Goal: Transaction & Acquisition: Book appointment/travel/reservation

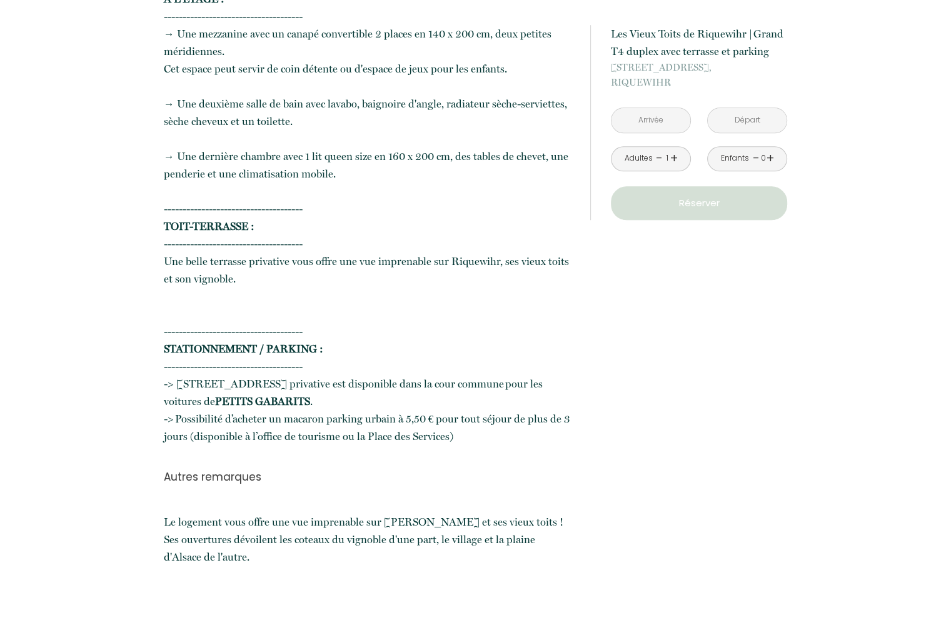
scroll to position [1537, 0]
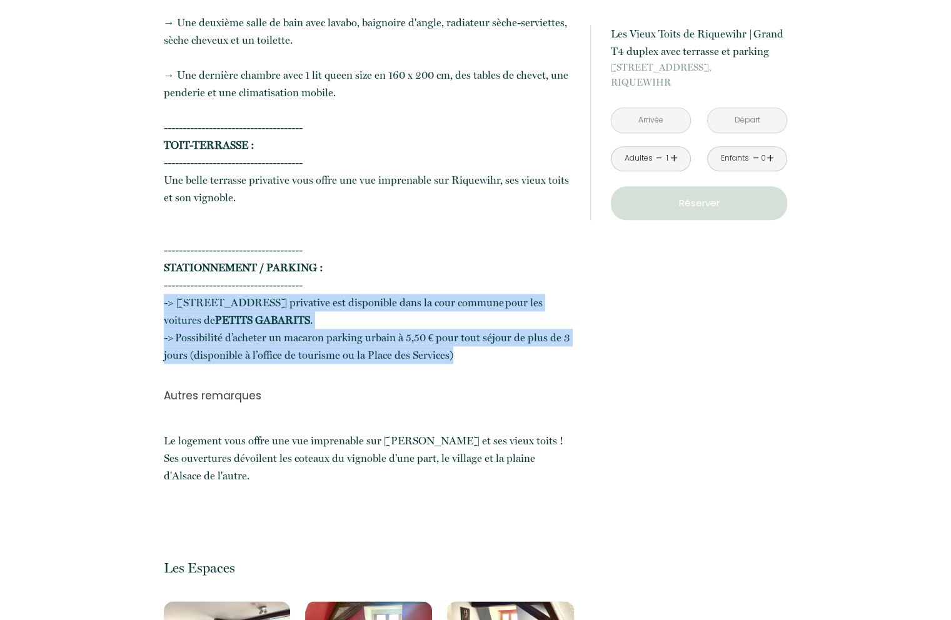
drag, startPoint x: 459, startPoint y: 359, endPoint x: 140, endPoint y: 304, distance: 323.5
click at [140, 304] on div "Retourner vers Les Vieux Toits de [GEOGRAPHIC_DATA] | Grand T4 duplex avec terr…" at bounding box center [475, 515] width 951 height 3617
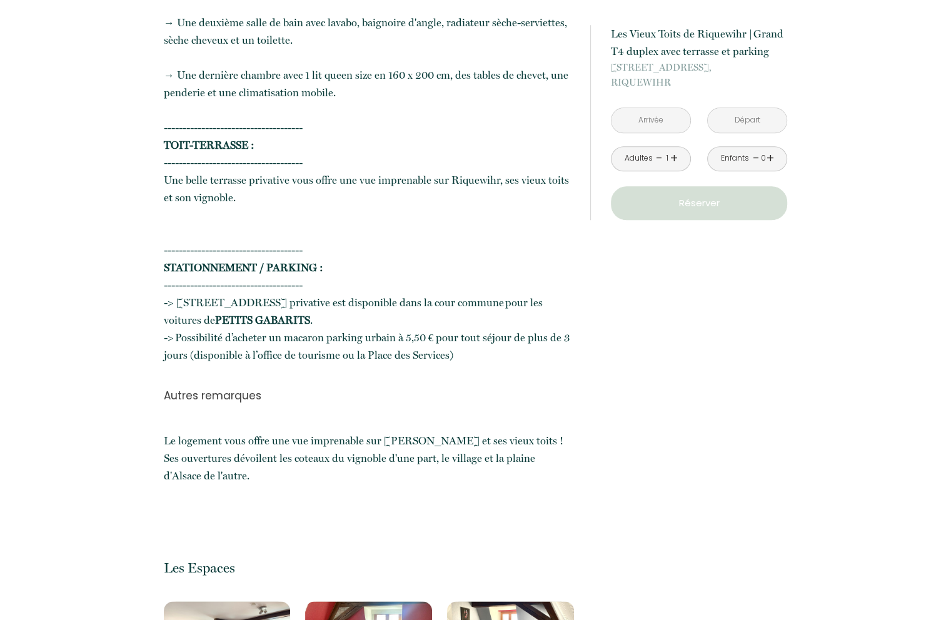
drag, startPoint x: 561, startPoint y: 302, endPoint x: 177, endPoint y: 316, distance: 384.0
drag, startPoint x: 287, startPoint y: 316, endPoint x: 279, endPoint y: 317, distance: 8.8
drag, startPoint x: 272, startPoint y: 320, endPoint x: 177, endPoint y: 296, distance: 98.5
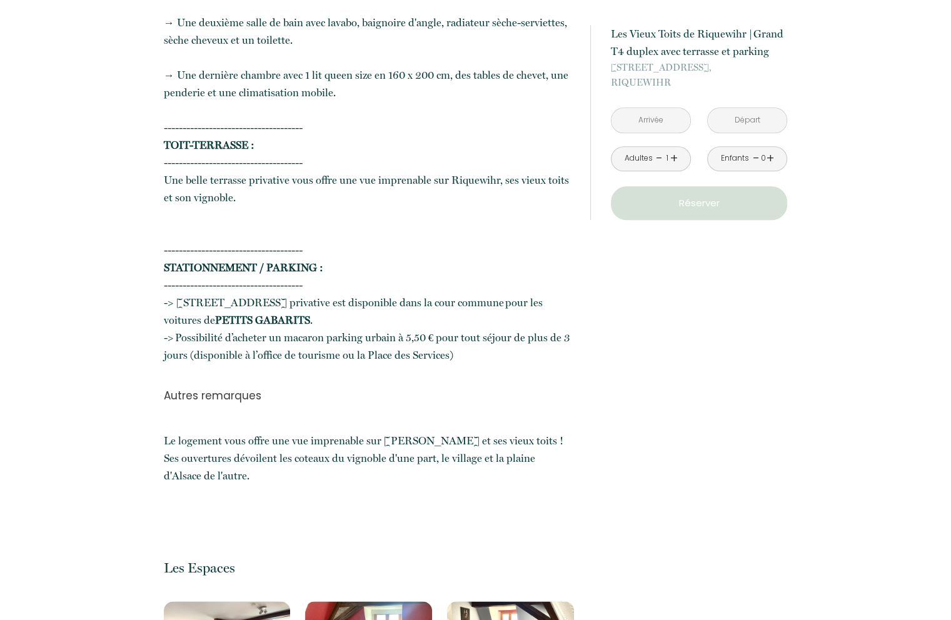
copy span "1 place de parking privative est disponible dans la cour commune pour les voitu…"
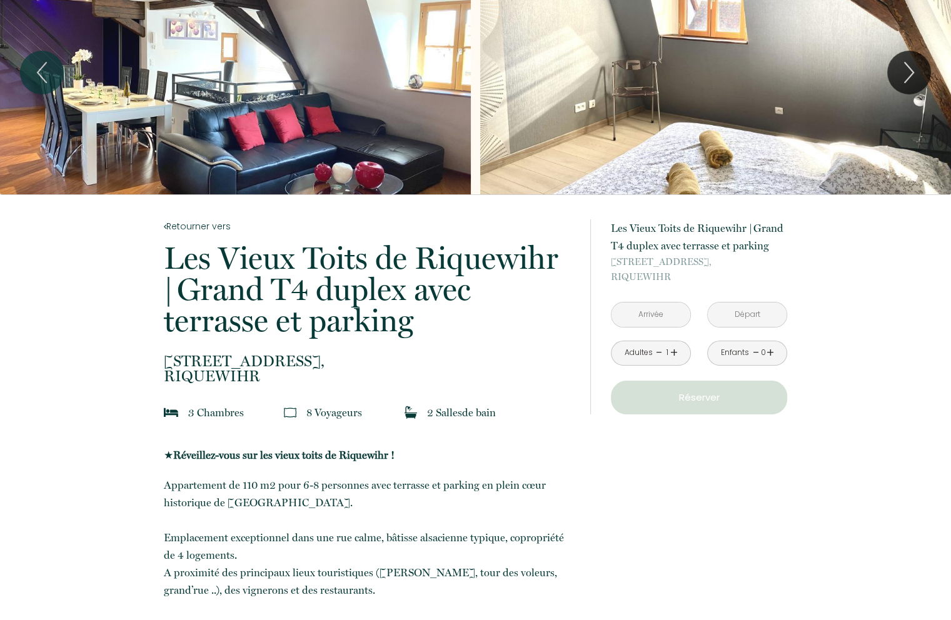
scroll to position [0, 0]
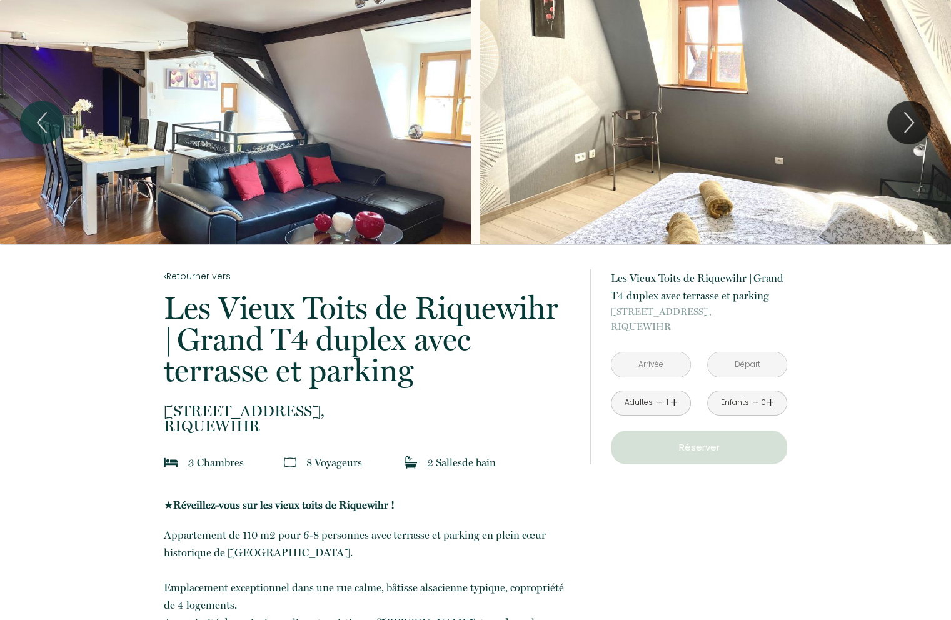
drag, startPoint x: 257, startPoint y: 426, endPoint x: 136, endPoint y: 414, distance: 122.5
copy p "[STREET_ADDRESS]"
click at [664, 364] on input "text" at bounding box center [650, 364] width 79 height 24
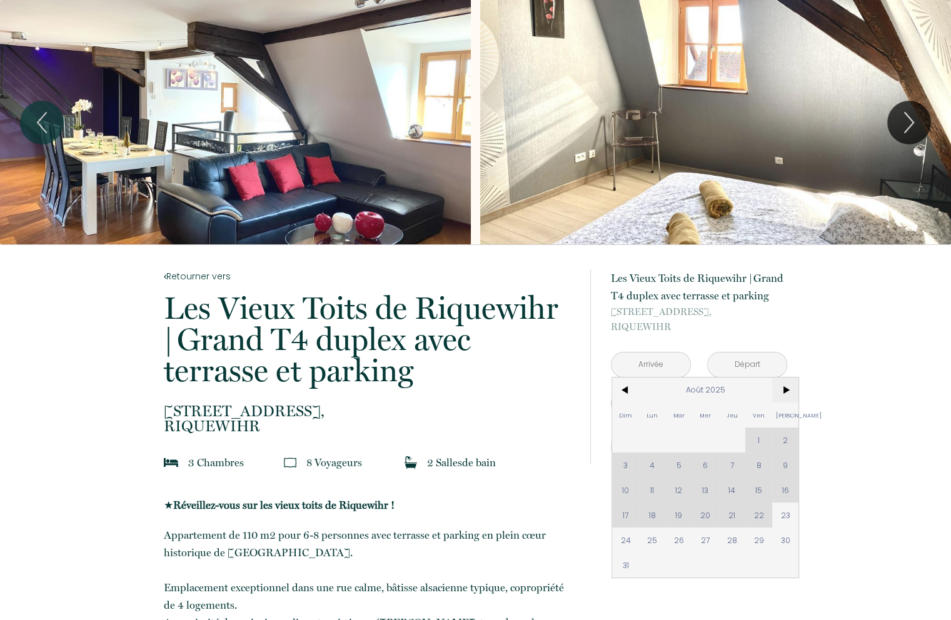
click at [786, 389] on span ">" at bounding box center [785, 389] width 27 height 25
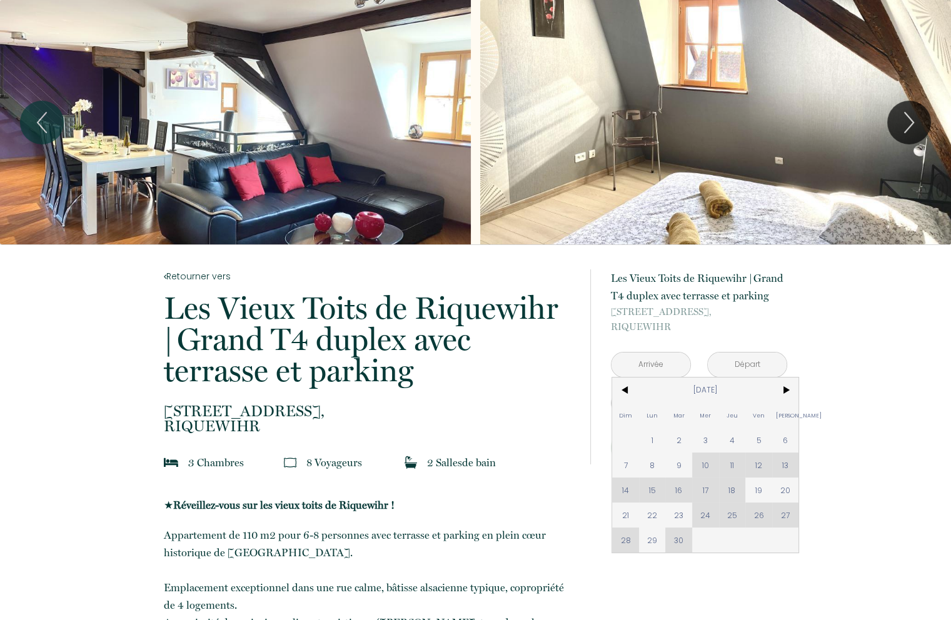
click at [702, 519] on div "Dim Lun Mar Mer Jeu Ven Sam 1 2 3 4 5 6 7 8 9 10 11 12 13 14 15 16 17 18 19 20 …" at bounding box center [705, 464] width 186 height 175
click at [756, 491] on span "19" at bounding box center [758, 489] width 27 height 25
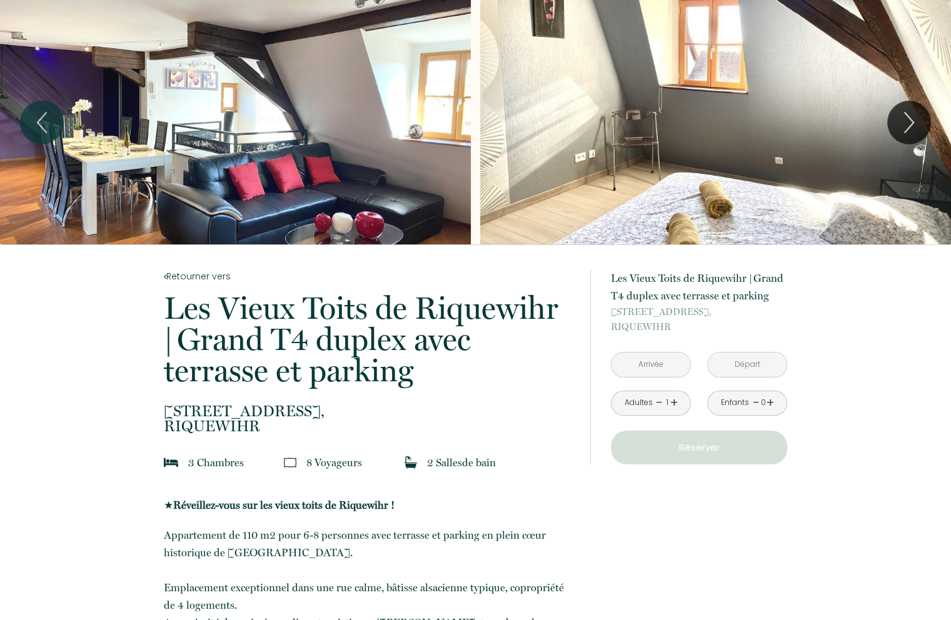
type input "Ven [DATE]"
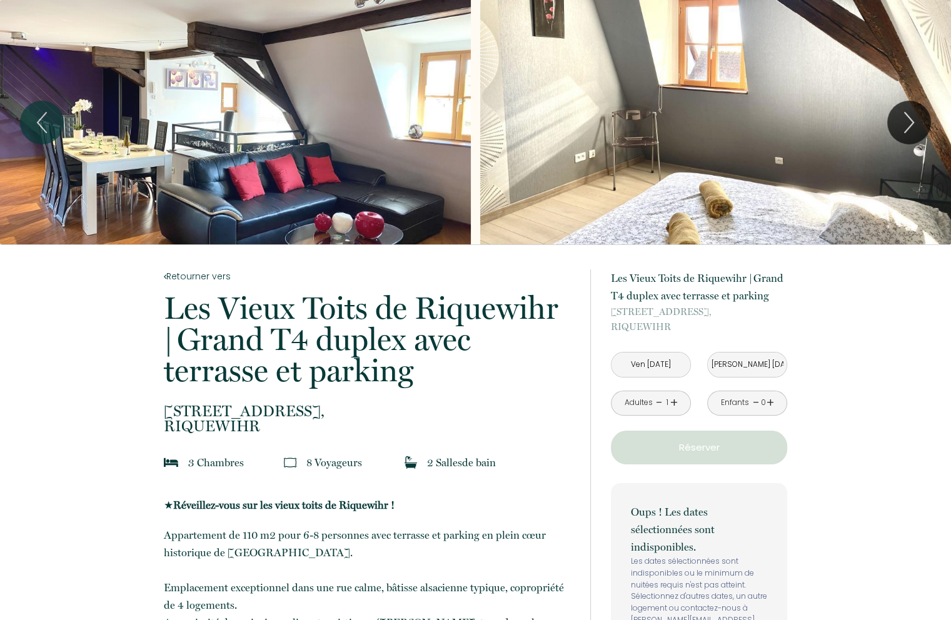
click at [756, 368] on input "[PERSON_NAME] [DATE]" at bounding box center [746, 364] width 79 height 24
click at [767, 361] on input "[PERSON_NAME] [DATE]" at bounding box center [746, 364] width 79 height 24
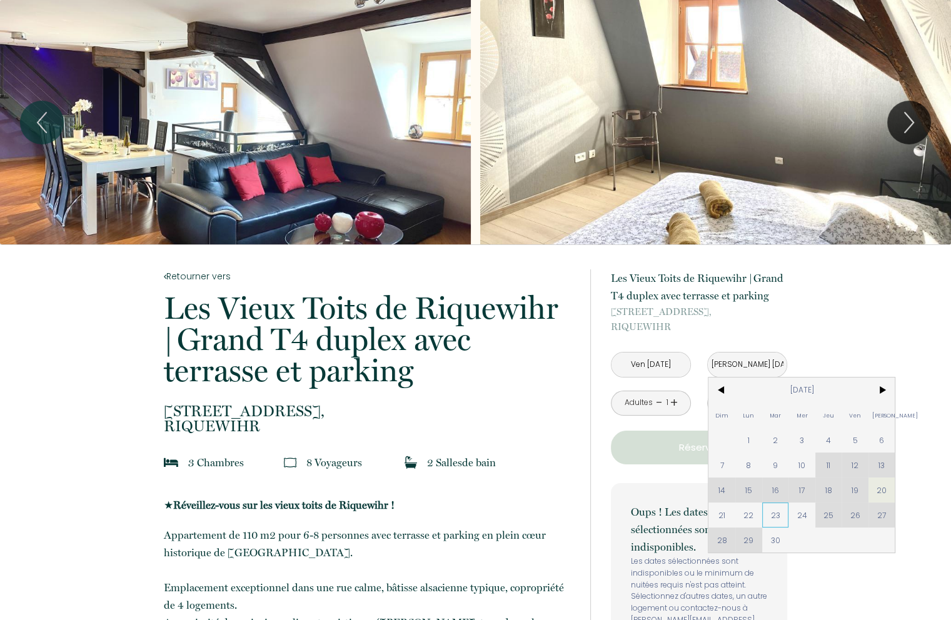
click at [776, 509] on span "23" at bounding box center [775, 514] width 27 height 25
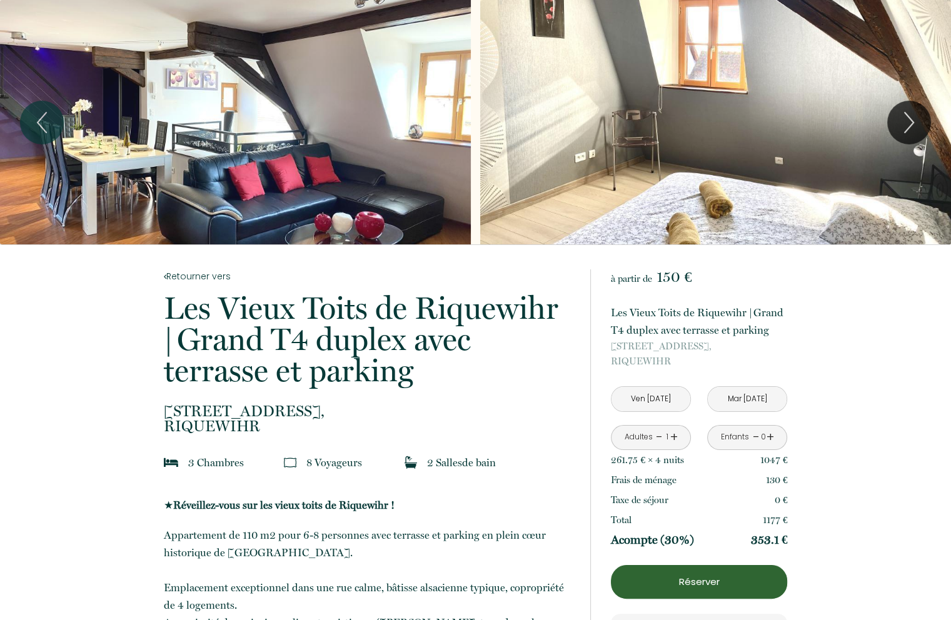
click at [671, 434] on link "+" at bounding box center [673, 436] width 7 height 19
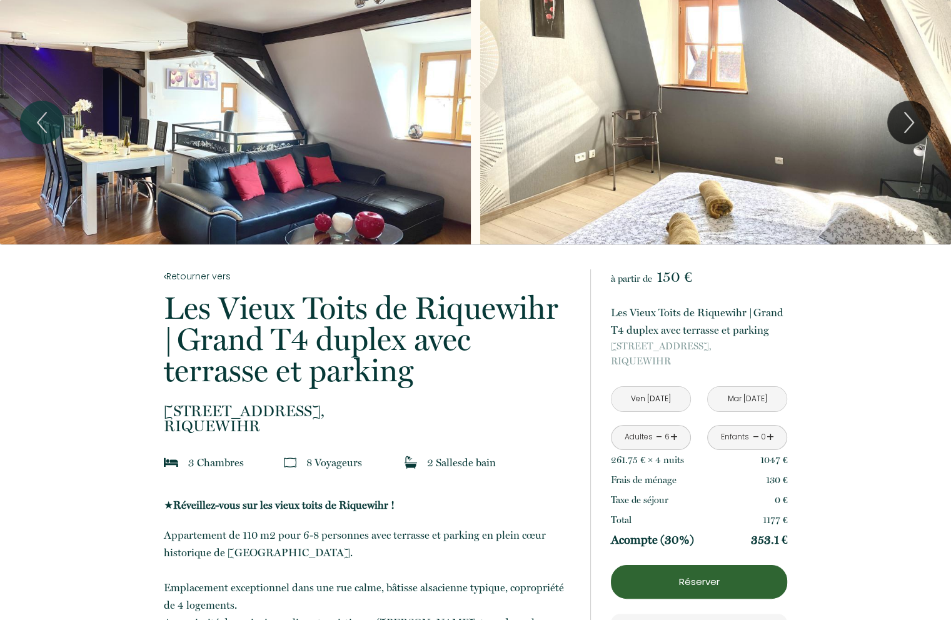
click at [671, 434] on link "+" at bounding box center [673, 436] width 7 height 19
click at [728, 402] on input "Mar [DATE]" at bounding box center [746, 399] width 79 height 24
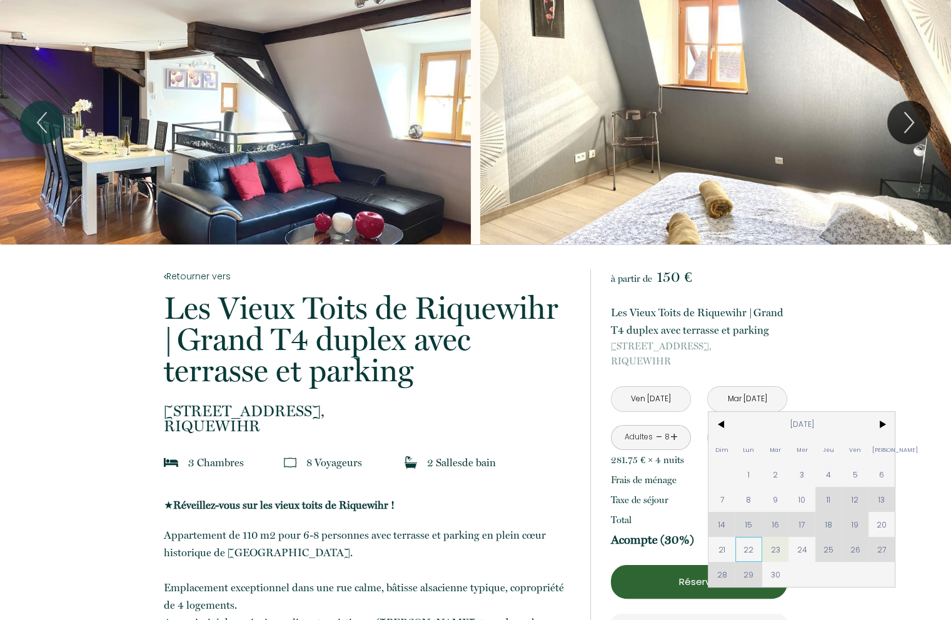
click at [746, 549] on span "22" at bounding box center [748, 549] width 27 height 25
type input "Lun [DATE]"
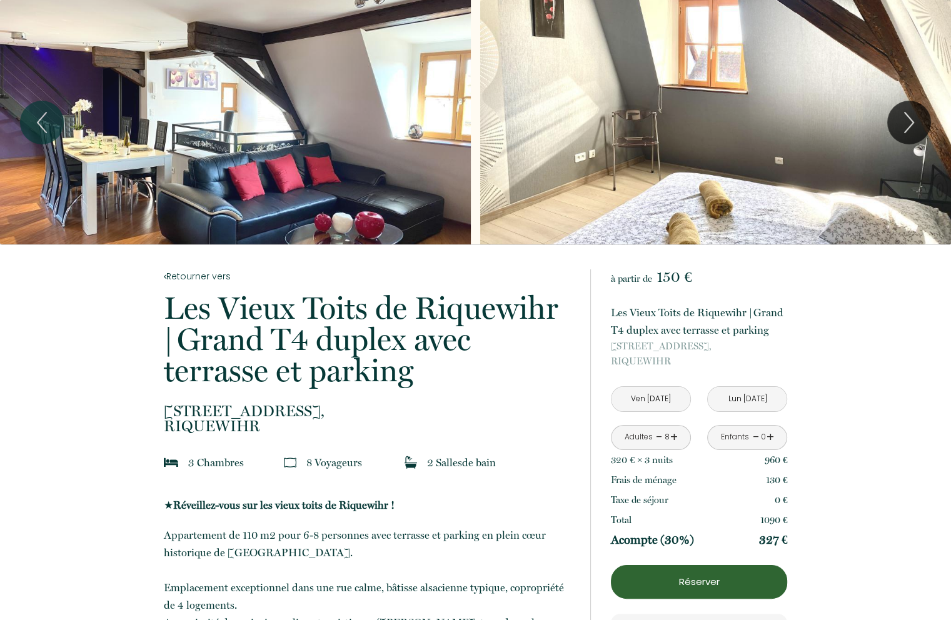
click at [715, 584] on p "Réserver" at bounding box center [698, 581] width 167 height 15
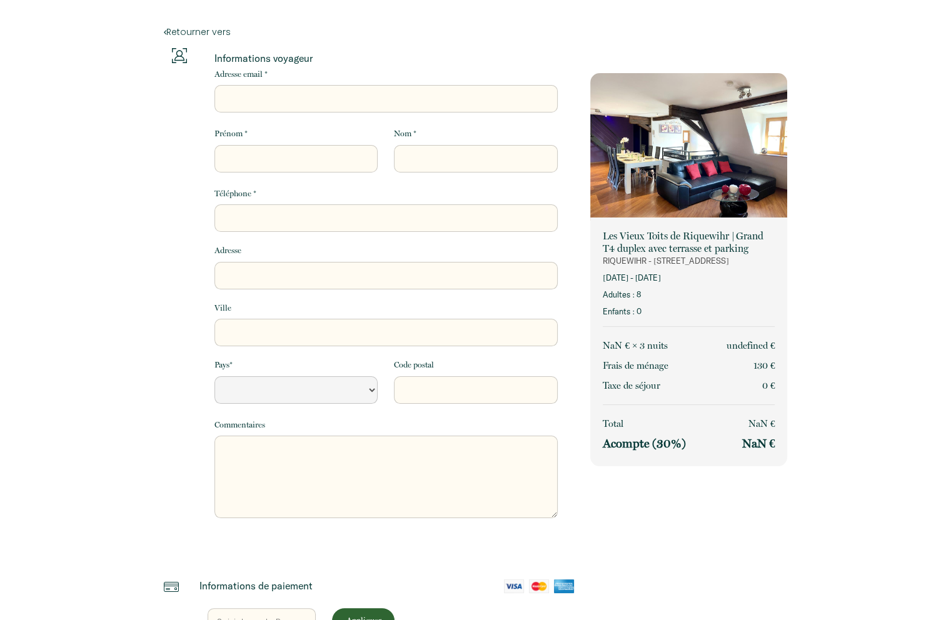
select select "Default select example"
click at [255, 90] on input "Adresse email *" at bounding box center [385, 98] width 343 height 27
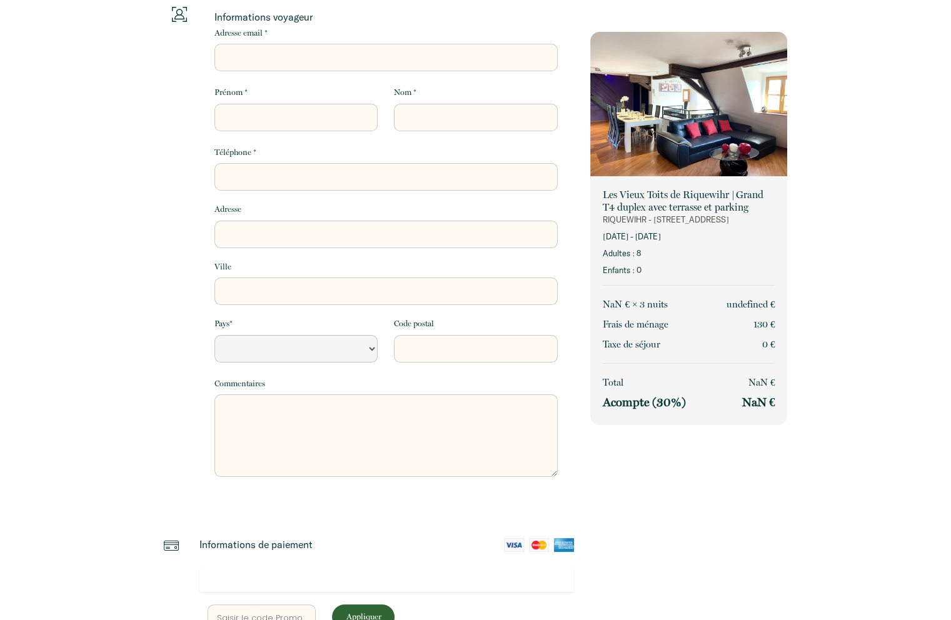
scroll to position [174, 0]
